Goal: Task Accomplishment & Management: Use online tool/utility

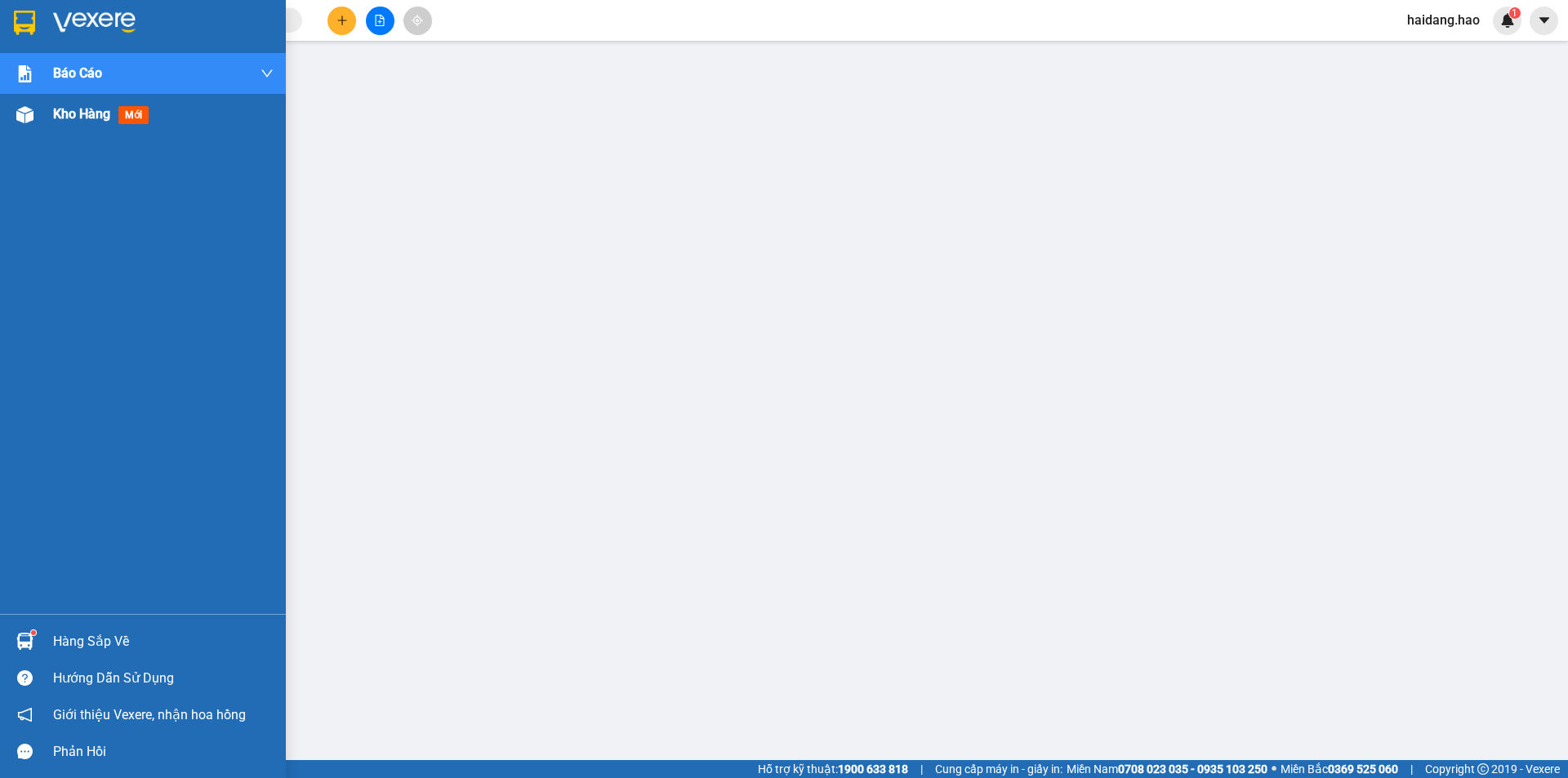
click at [20, 117] on img at bounding box center [24, 114] width 17 height 17
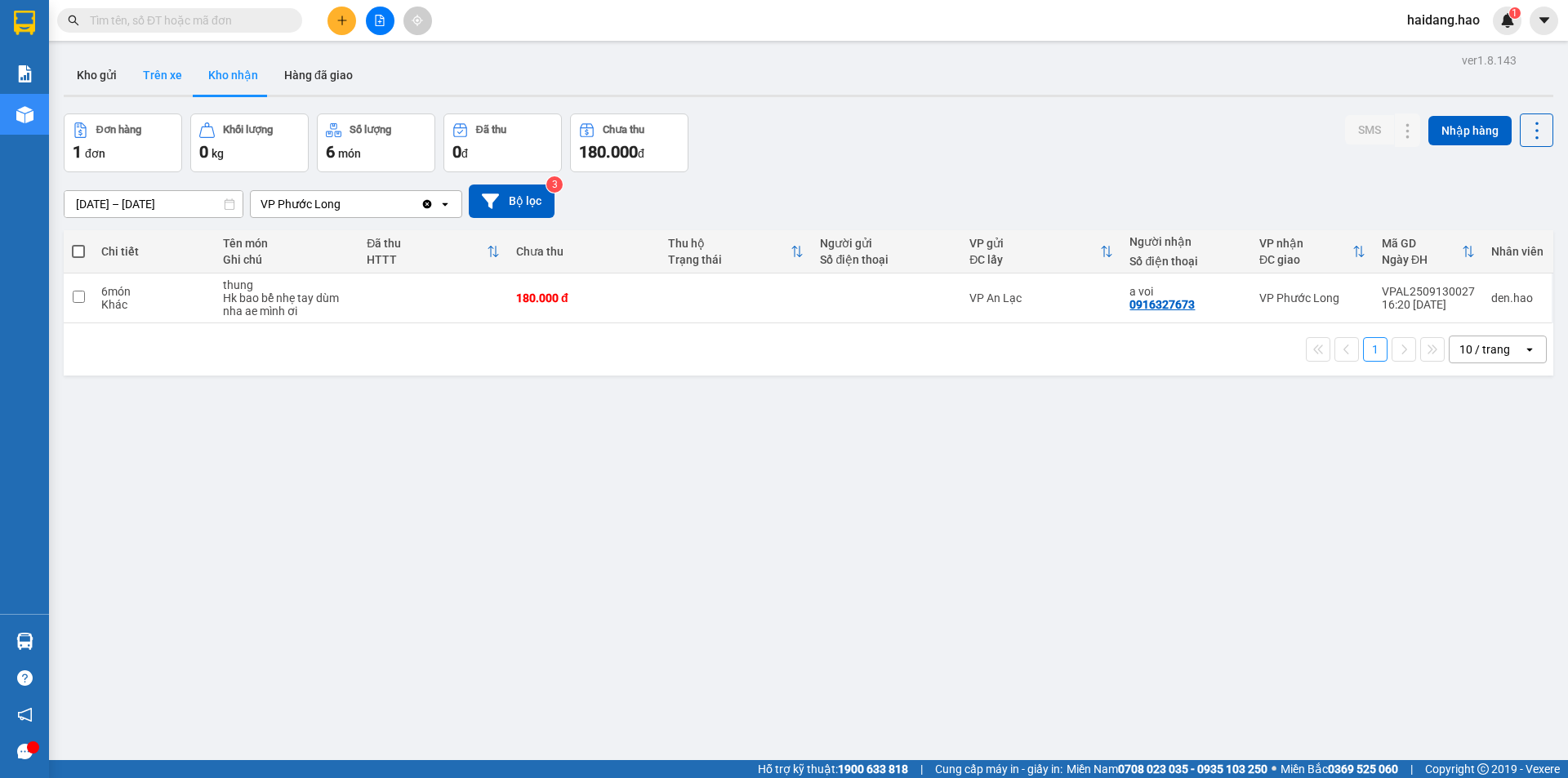
click at [165, 77] on button "Trên xe" at bounding box center [162, 75] width 65 height 39
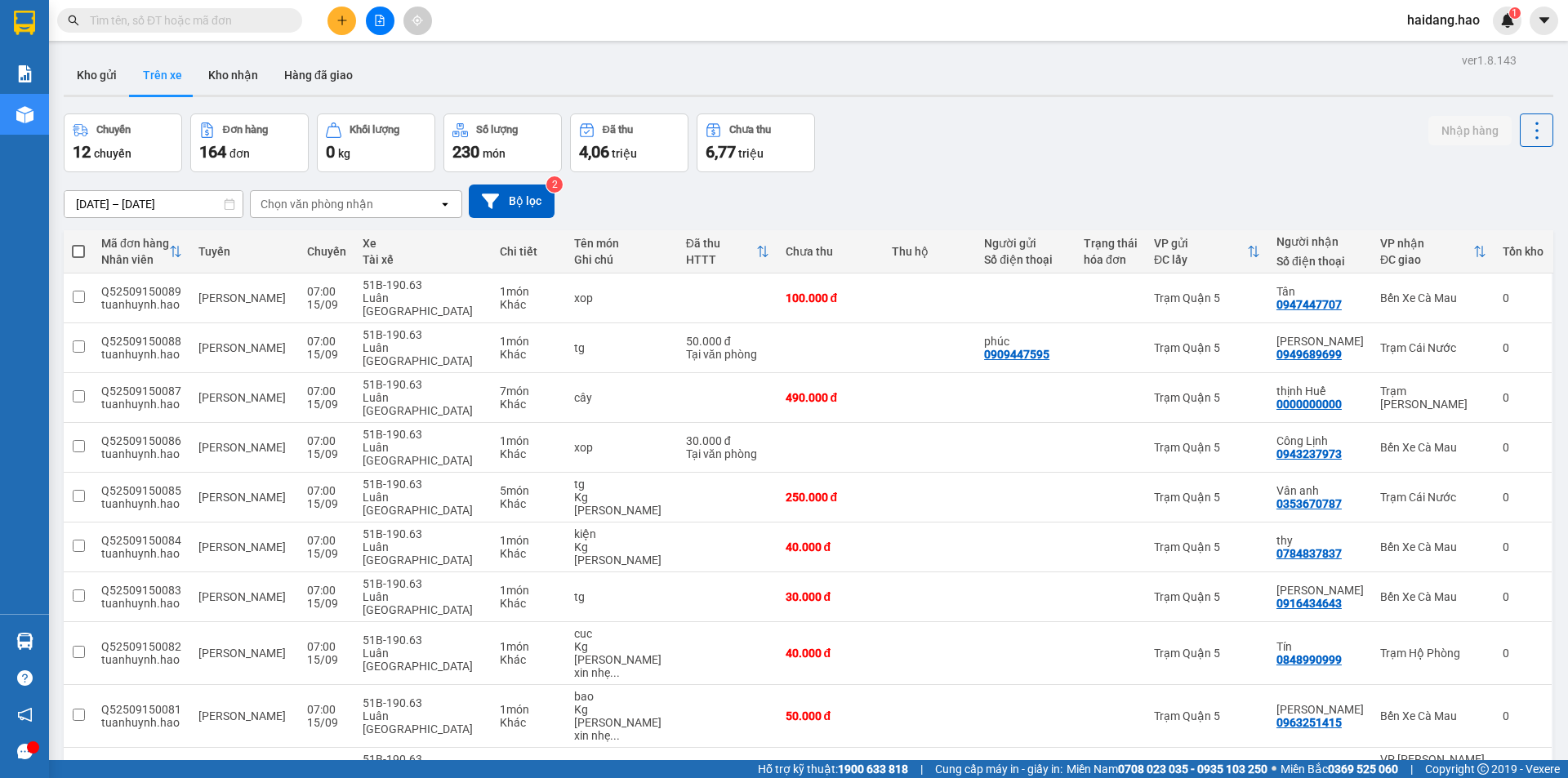
click at [391, 206] on div "Chọn văn phòng nhận" at bounding box center [344, 203] width 187 height 26
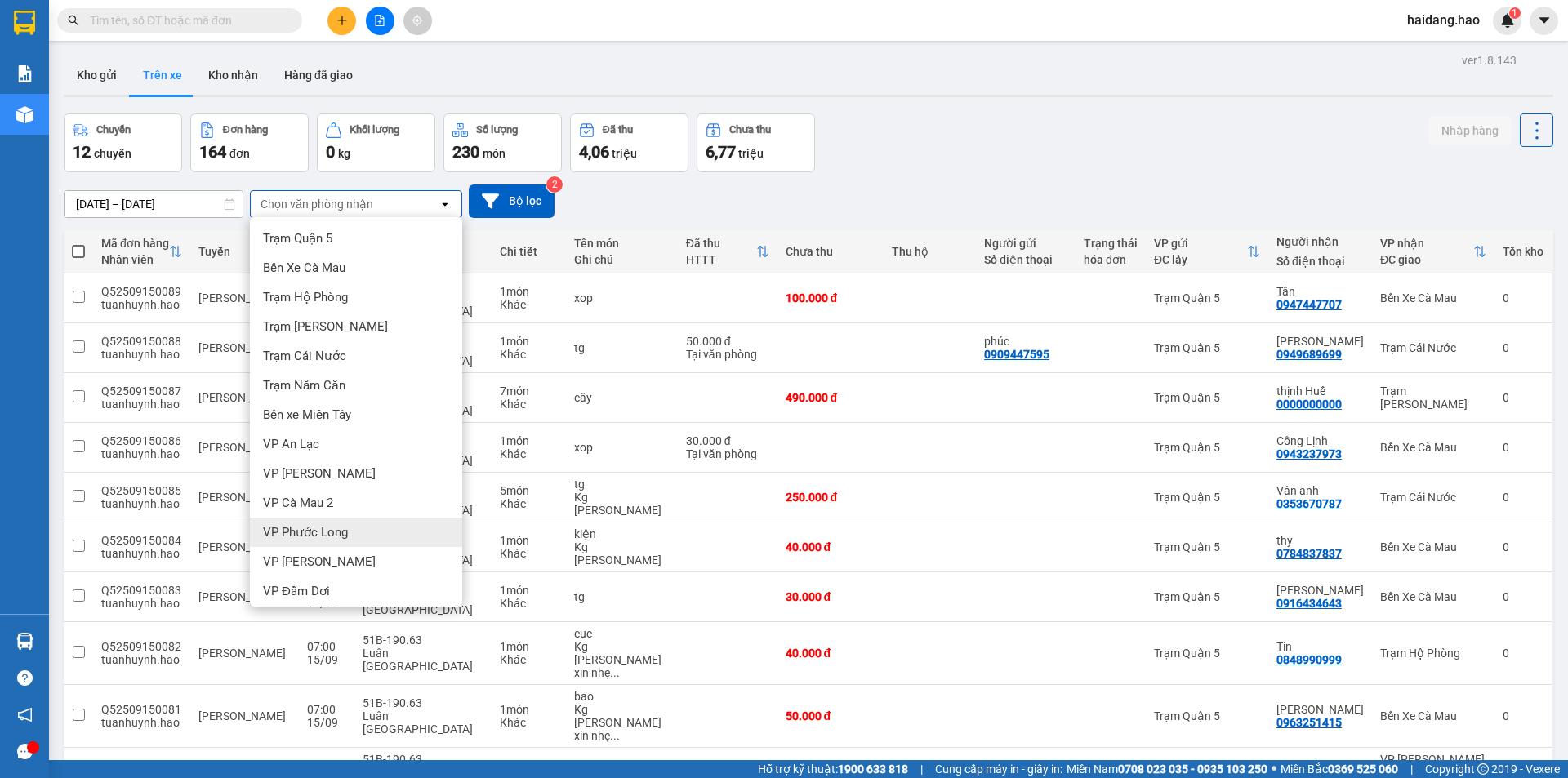
click at [346, 528] on span "VP Phước Long" at bounding box center [305, 532] width 85 height 16
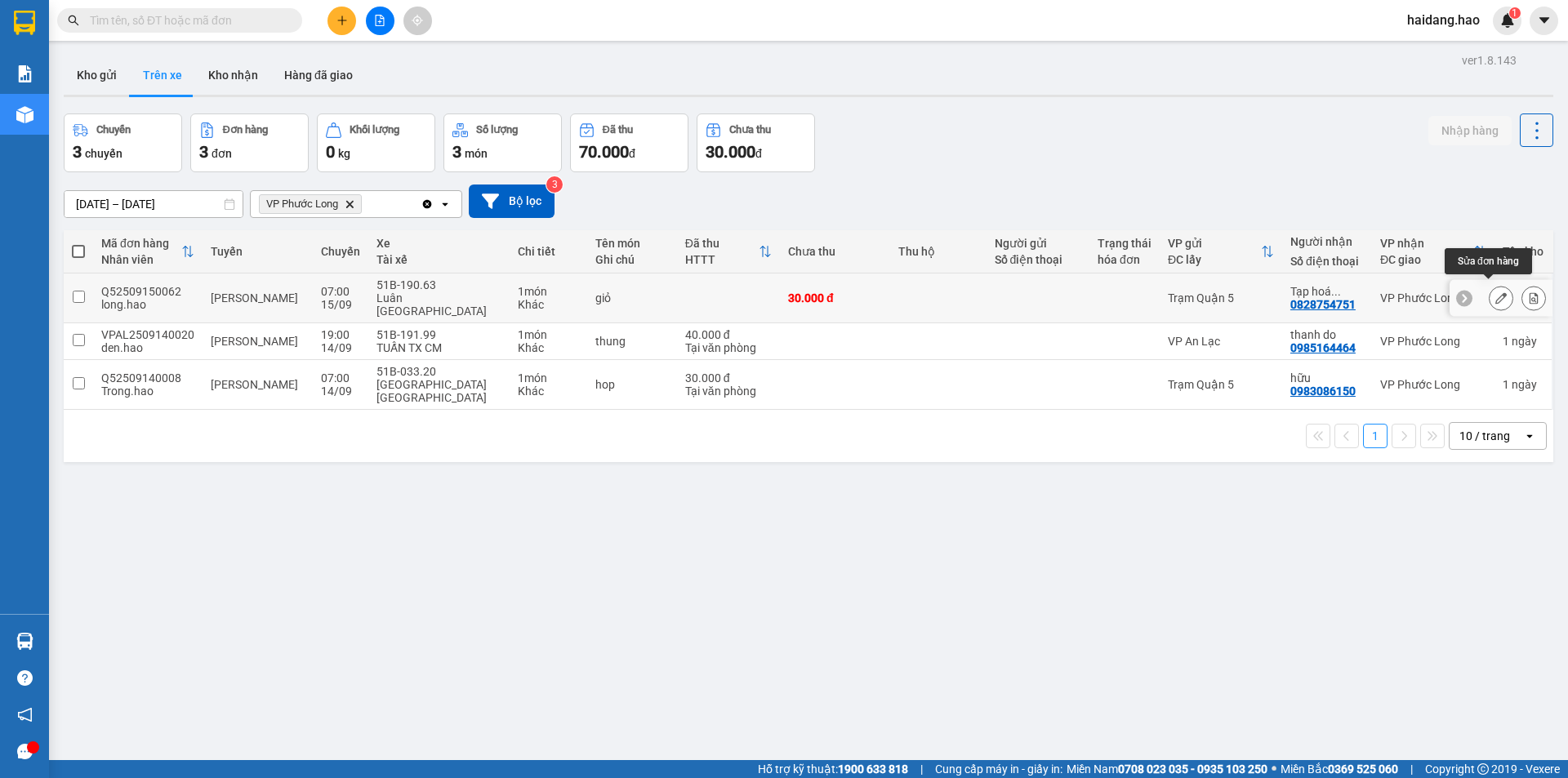
click at [1495, 292] on button at bounding box center [1501, 298] width 23 height 29
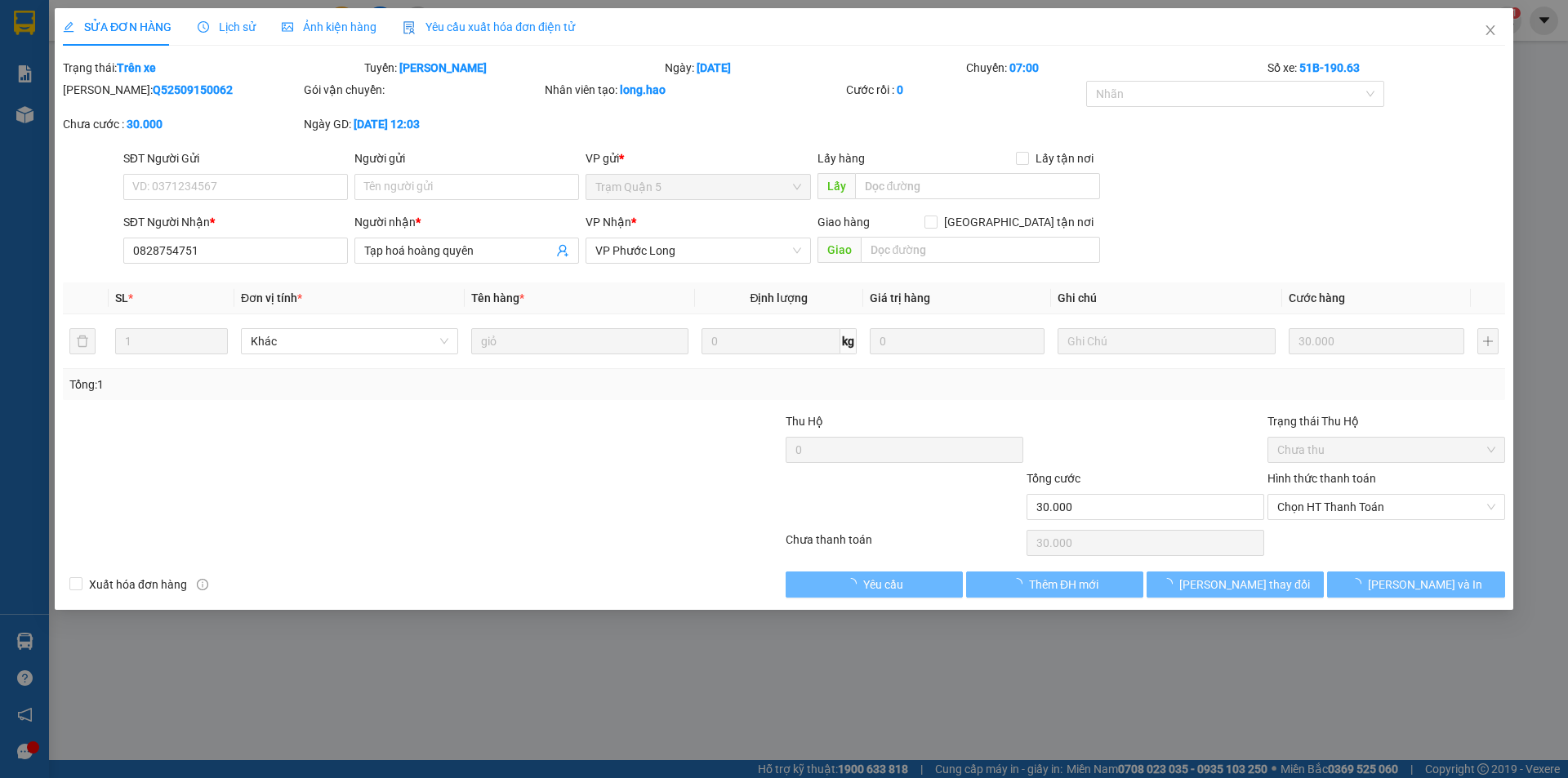
type input "0828754751"
type input "Tạp hoá hoàng quyên"
type input "30.000"
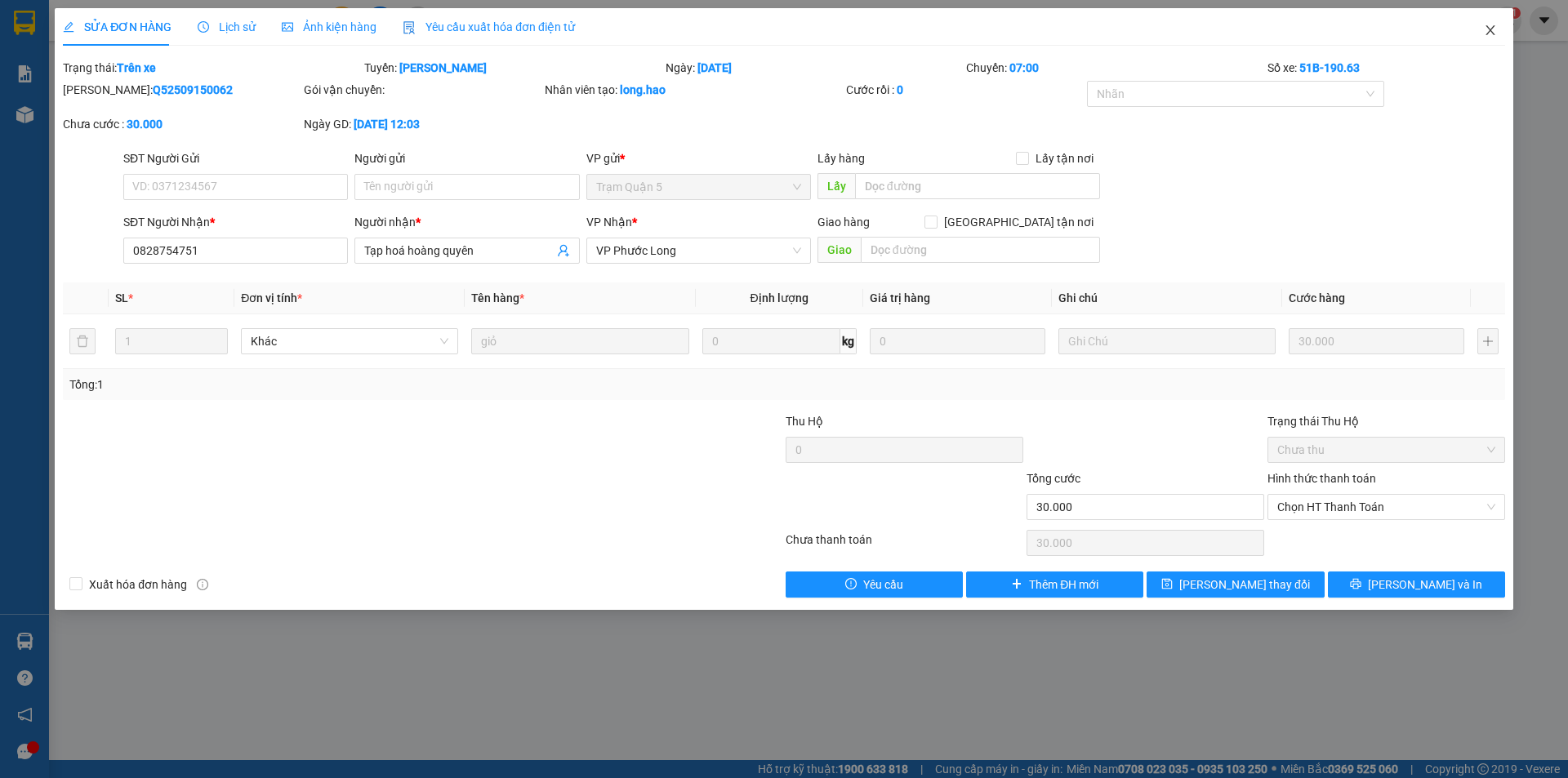
click at [1488, 31] on icon "close" at bounding box center [1490, 30] width 13 height 13
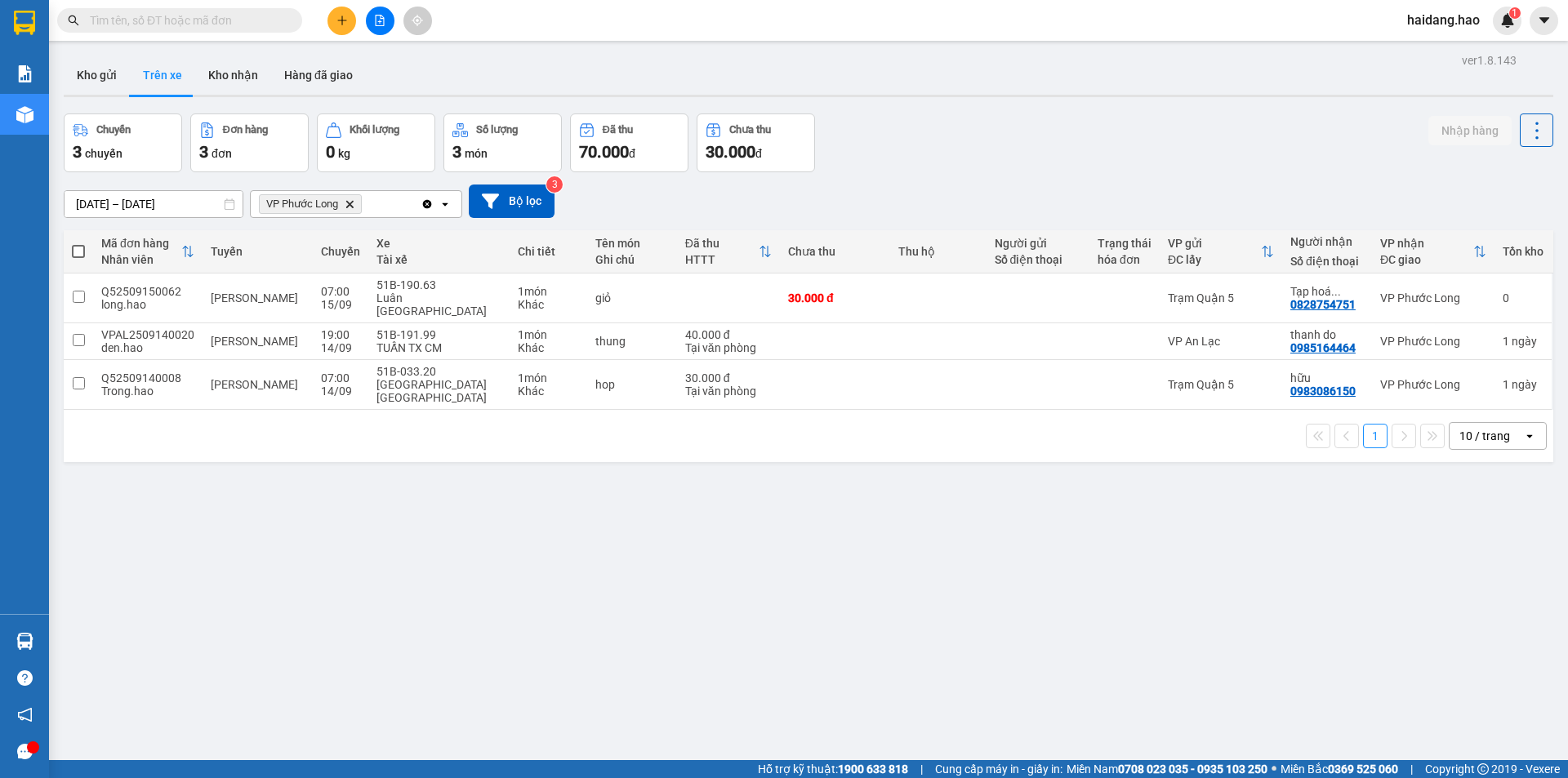
drag, startPoint x: 312, startPoint y: 484, endPoint x: 309, endPoint y: 456, distance: 28.2
click at [312, 484] on div "ver 1.8.143 Kho gửi Trên xe Kho nhận Hàng đã giao Chuyến 3 chuyến Đơn hàng 3 đơ…" at bounding box center [809, 438] width 1503 height 778
